Goal: Task Accomplishment & Management: Manage account settings

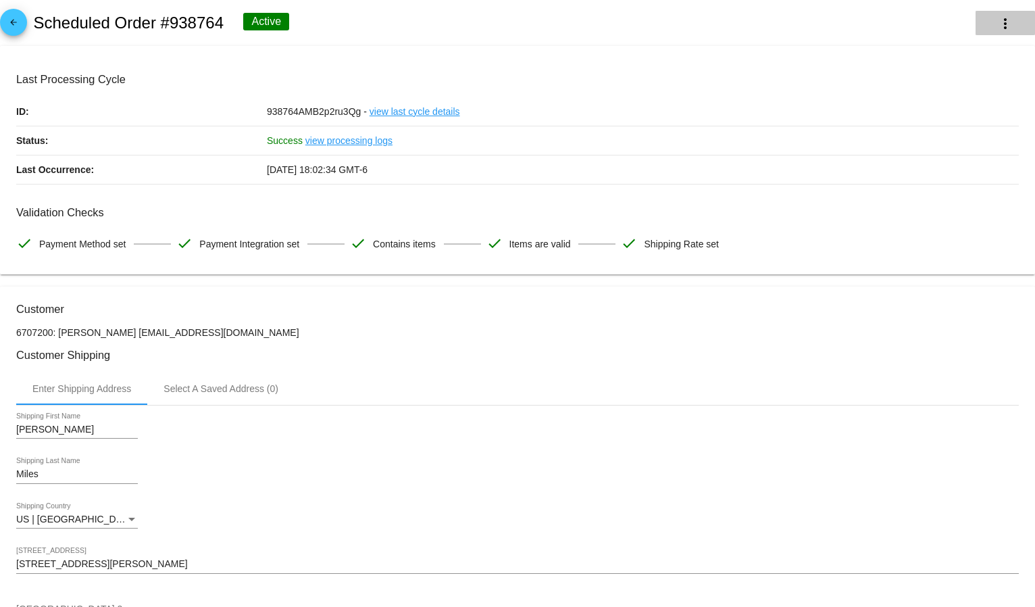
click at [997, 19] on mat-icon "more_vert" at bounding box center [1005, 24] width 16 height 16
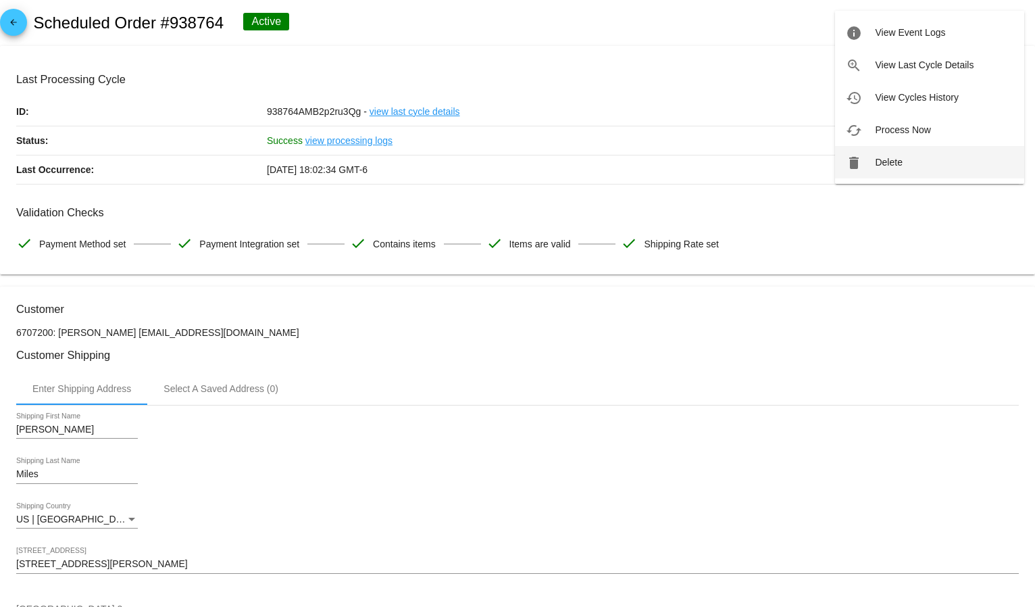
click at [902, 165] on span "Delete" at bounding box center [888, 162] width 27 height 11
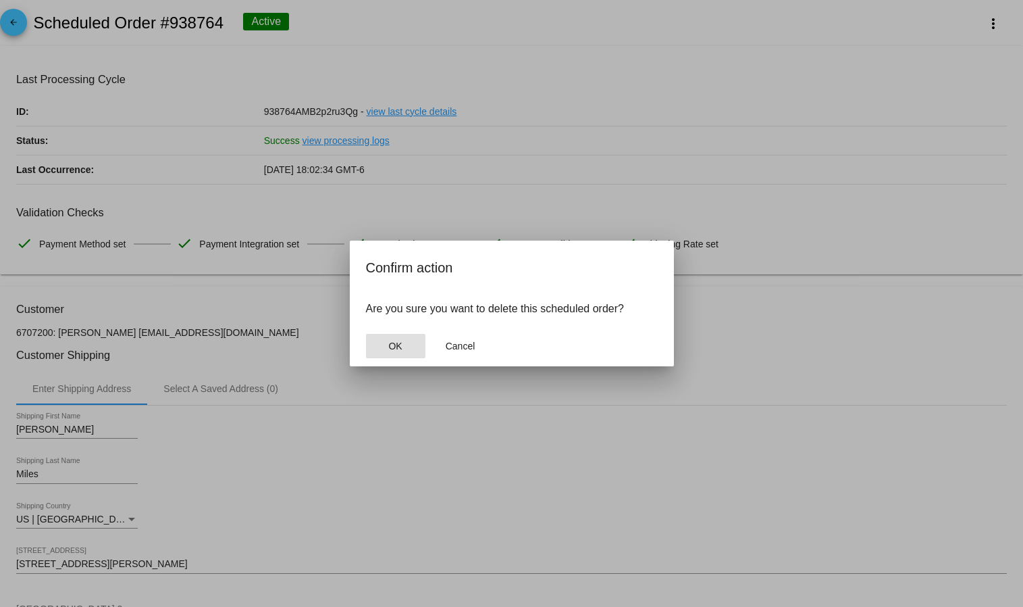
click at [382, 339] on button "OK" at bounding box center [395, 346] width 59 height 24
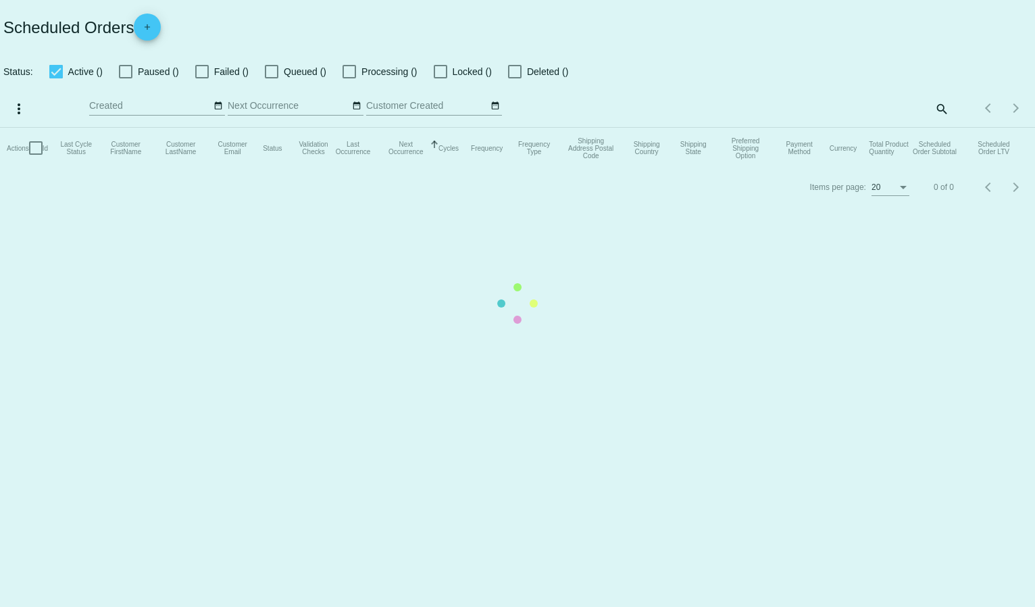
checkbox input "true"
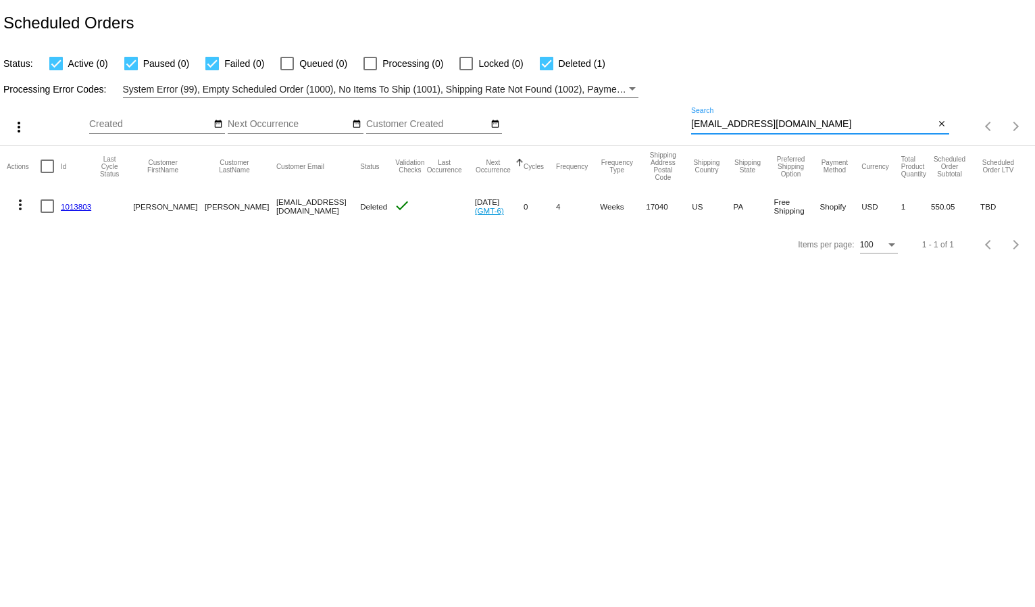
click at [771, 122] on input "[EMAIL_ADDRESS][DOMAIN_NAME]" at bounding box center [813, 124] width 244 height 11
paste input "#85417"
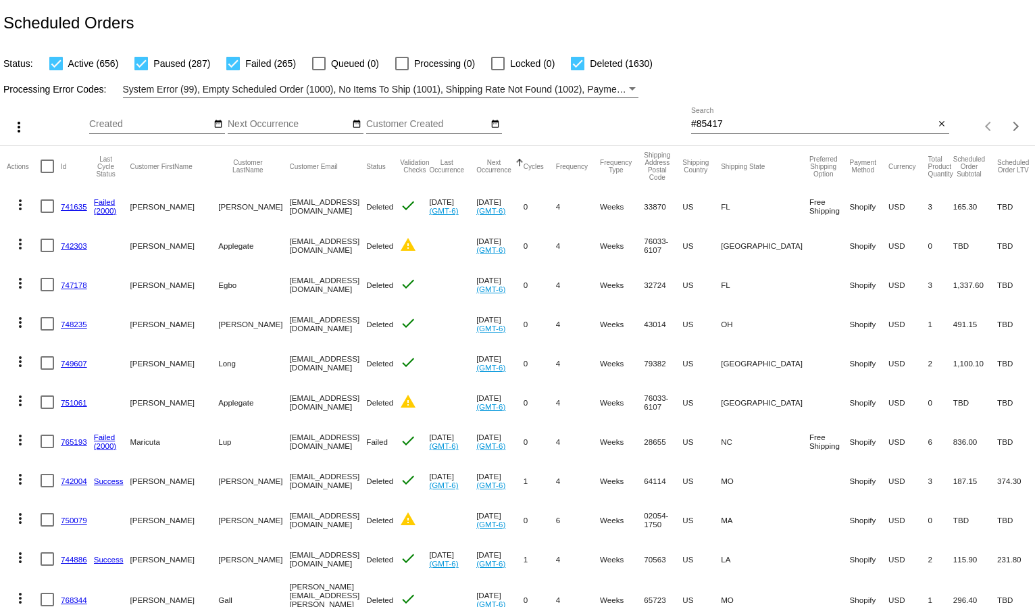
click at [720, 127] on input "#85417" at bounding box center [813, 124] width 244 height 11
paste input "[EMAIL_ADDRESS][DOMAIN_NAME]"
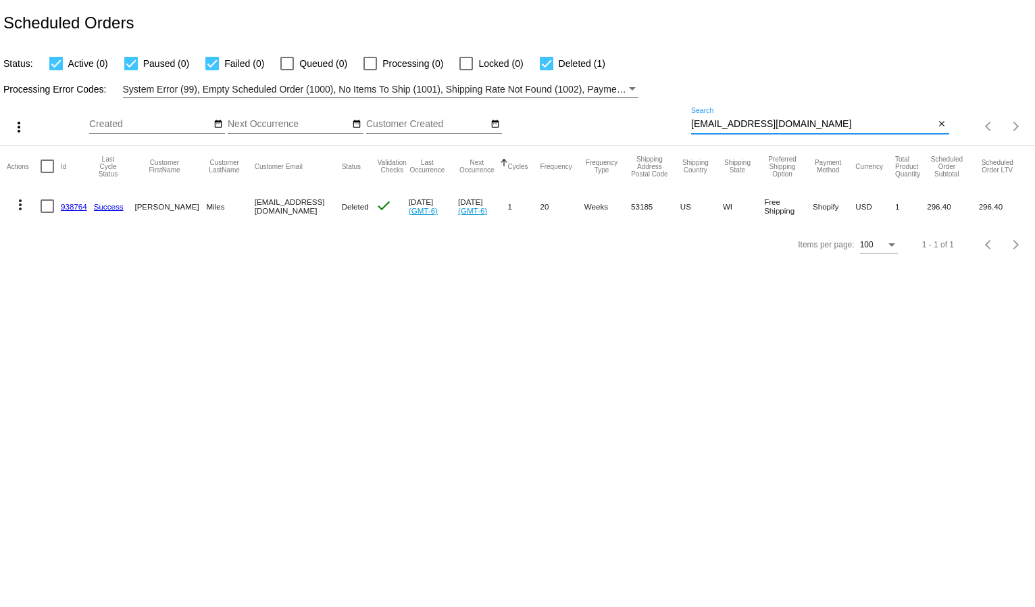
type input "[EMAIL_ADDRESS][DOMAIN_NAME]"
click at [351, 263] on div "Items per page: 100 1 - 1 of 1" at bounding box center [517, 245] width 1035 height 38
